Goal: Task Accomplishment & Management: Use online tool/utility

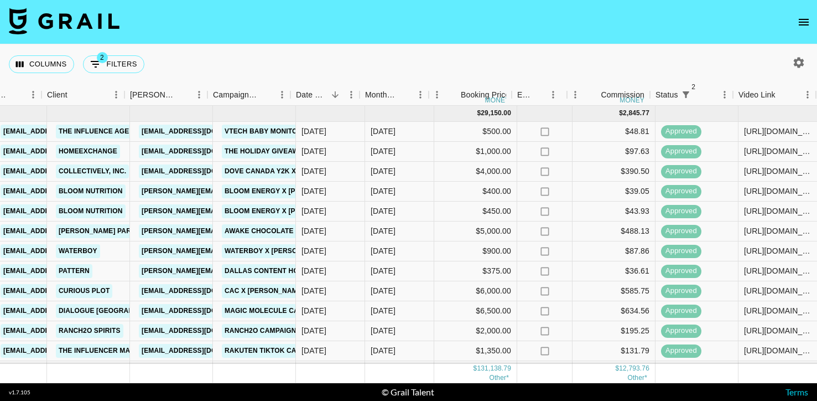
scroll to position [0, 316]
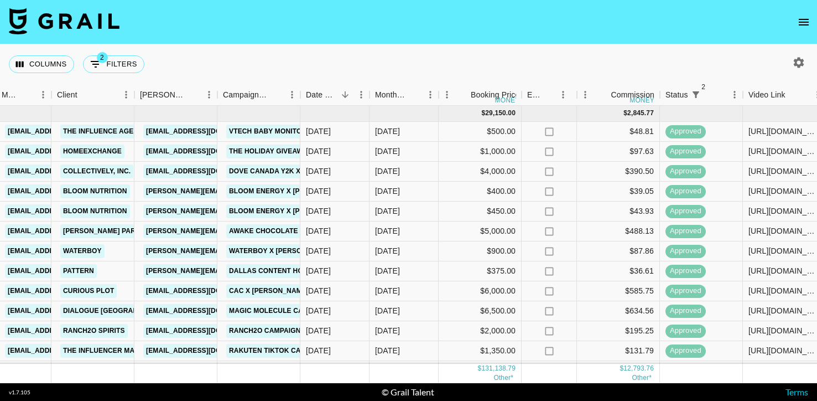
click at [801, 60] on icon "button" at bounding box center [799, 62] width 11 height 11
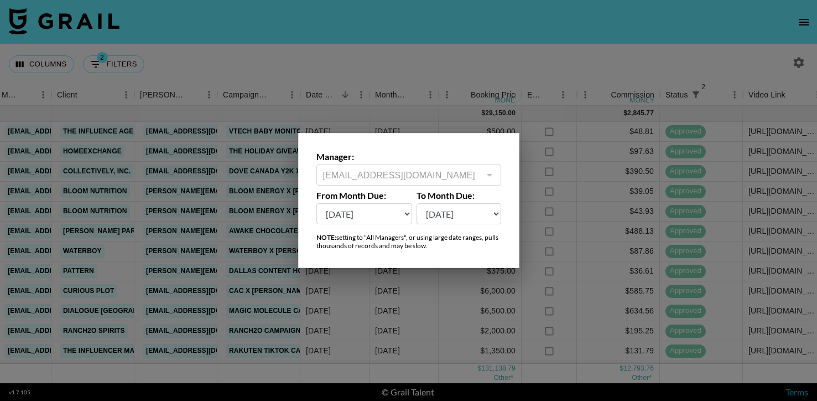
click at [372, 225] on div "Manager: [EMAIL_ADDRESS][DOMAIN_NAME] ​ From Month Due: [DATE] Sep '[DATE] [DAT…" at bounding box center [408, 200] width 221 height 135
click at [368, 213] on select "[DATE] Sep '[DATE] [DATE] '[DATE] May '[DATE] Mar '[DATE] Jan '[DATE] Nov '[DAT…" at bounding box center [364, 213] width 96 height 21
select select "[DATE]"
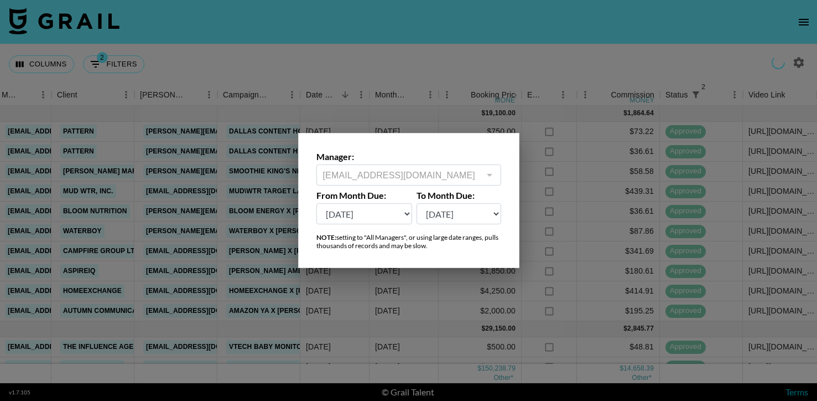
click at [461, 54] on div at bounding box center [408, 200] width 817 height 401
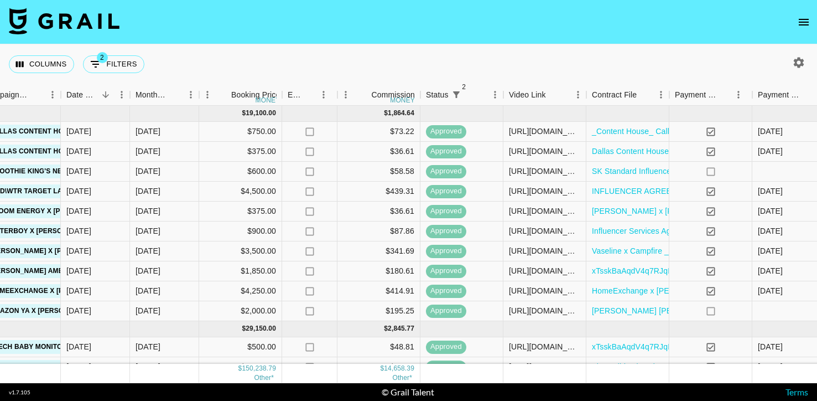
scroll to position [0, 702]
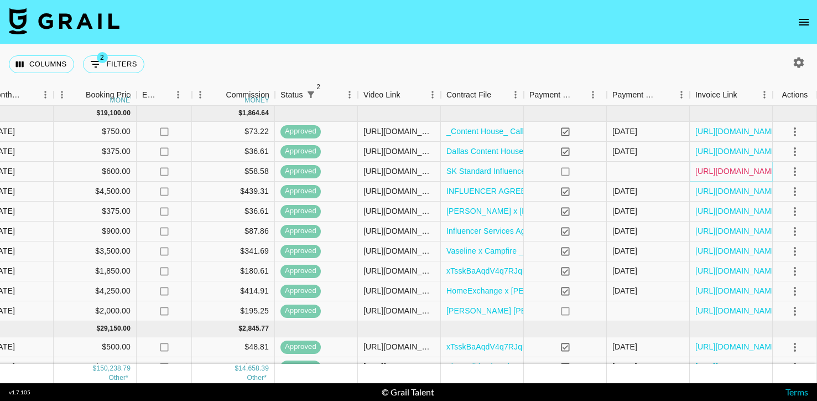
click at [731, 167] on link "[URL][DOMAIN_NAME]" at bounding box center [738, 170] width 84 height 11
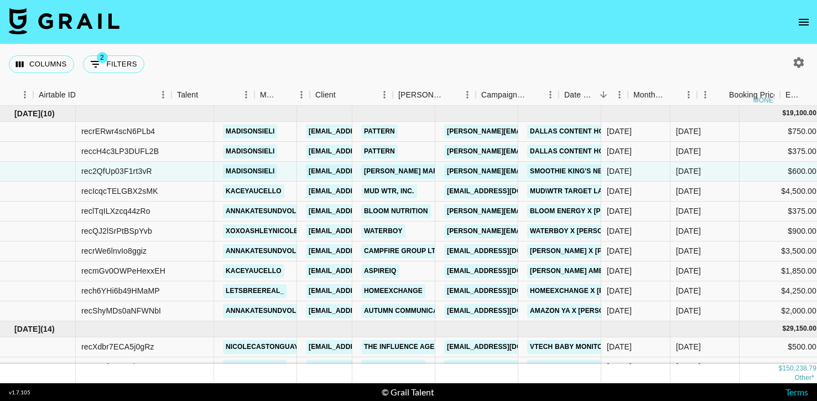
scroll to position [0, 0]
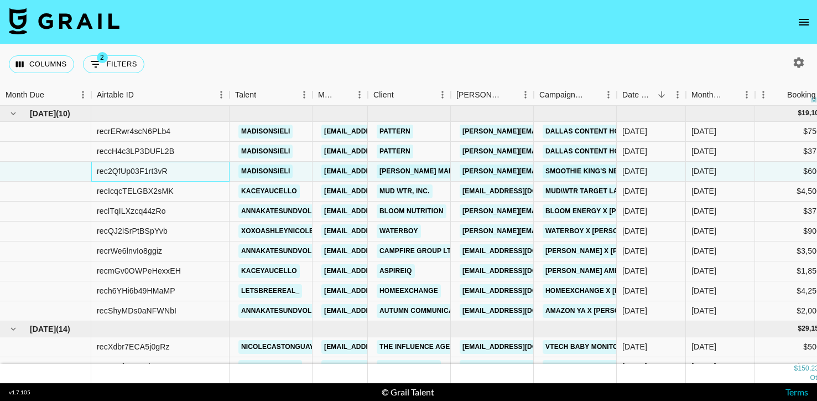
click at [145, 168] on div "rec2QfUp03F1rt3vR" at bounding box center [132, 170] width 71 height 11
copy div "rec2QfUp03F1rt3vR"
